Goal: Task Accomplishment & Management: Use online tool/utility

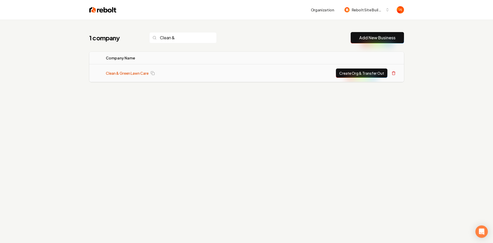
type input "Clean &"
click at [126, 75] on link "Clean & Green Lawn Care" at bounding box center [127, 73] width 43 height 5
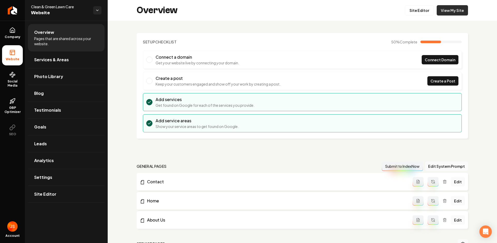
click at [453, 8] on link "View My Site" at bounding box center [451, 10] width 31 height 10
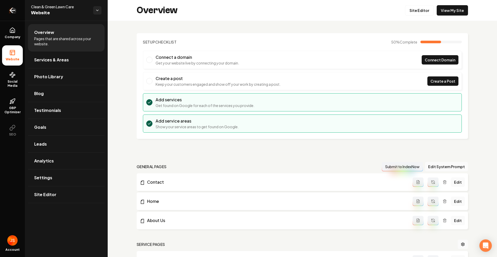
click at [5, 11] on link "Return to dashboard" at bounding box center [12, 10] width 25 height 21
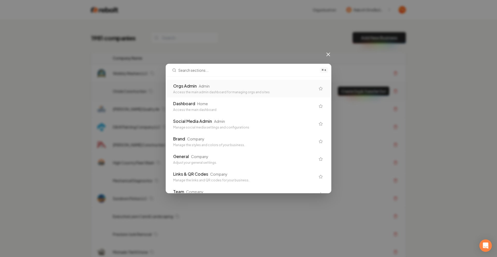
click at [191, 93] on div "Access the main admin dashboard for managing orgs and sites" at bounding box center [244, 92] width 142 height 4
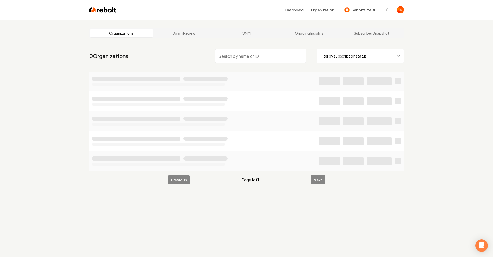
click at [268, 49] on input "search" at bounding box center [260, 56] width 91 height 14
click at [265, 54] on input "search" at bounding box center [260, 56] width 91 height 14
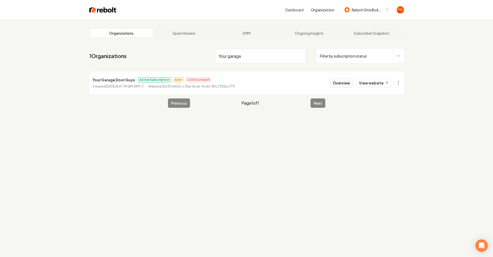
type input "Your garage"
click at [342, 81] on button "Overview" at bounding box center [341, 82] width 23 height 9
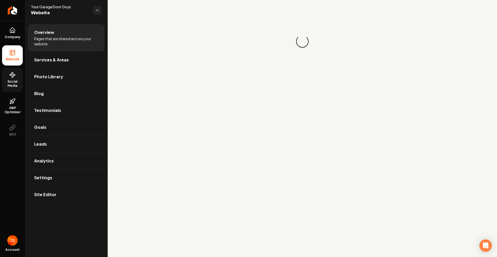
click at [9, 79] on span "Social Media" at bounding box center [12, 83] width 21 height 8
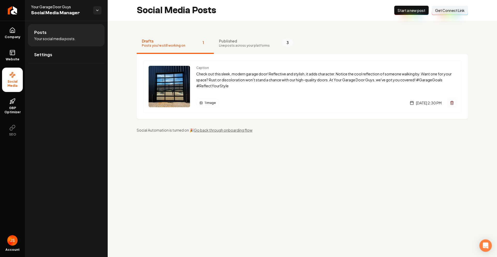
click at [416, 10] on span "Start a new post" at bounding box center [411, 10] width 28 height 5
